Goal: Information Seeking & Learning: Check status

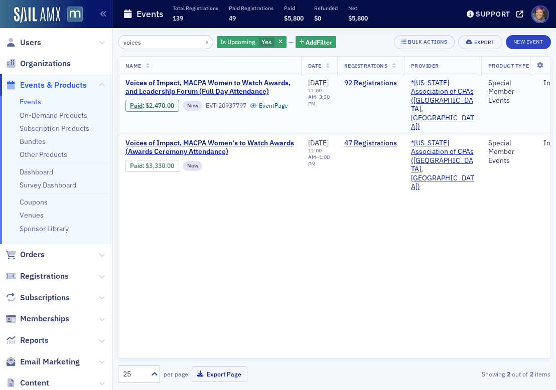
type input "voices"
click at [385, 85] on link "92 Registrations" at bounding box center [370, 83] width 53 height 9
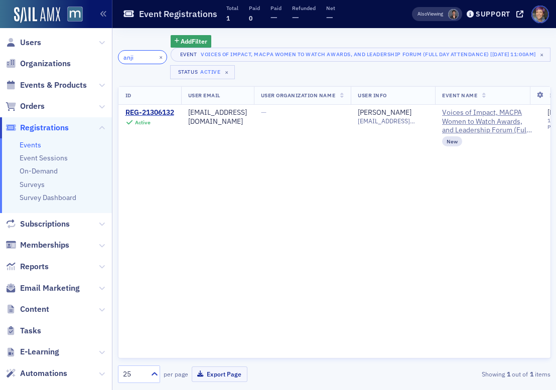
click at [140, 58] on input "anji" at bounding box center [142, 57] width 49 height 14
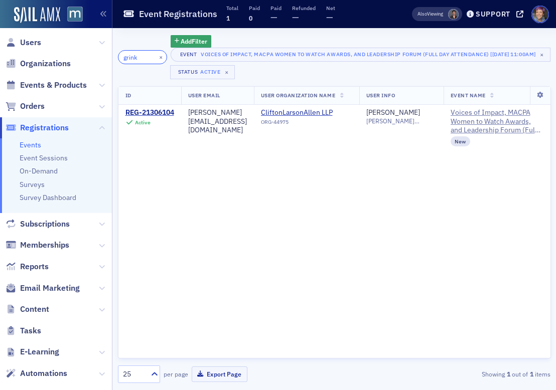
type input "grink"
